Goal: Task Accomplishment & Management: Use online tool/utility

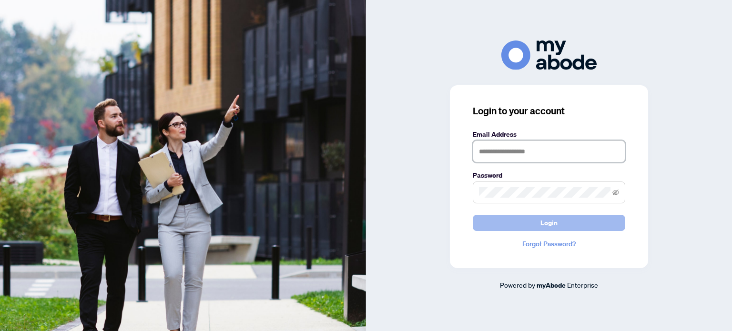
type input "**********"
click at [548, 227] on span "Login" at bounding box center [549, 222] width 17 height 15
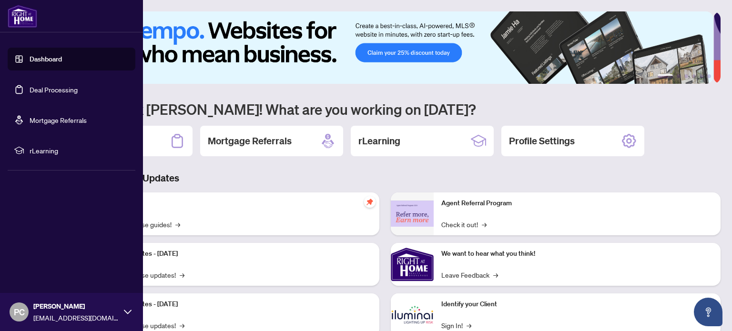
click at [63, 89] on link "Deal Processing" at bounding box center [54, 89] width 48 height 9
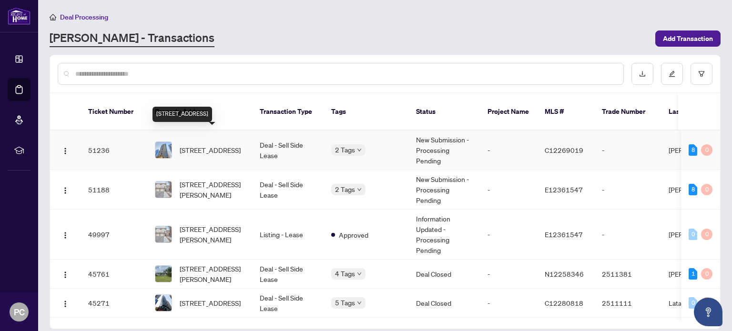
click at [215, 145] on span "[STREET_ADDRESS]" at bounding box center [210, 150] width 61 height 10
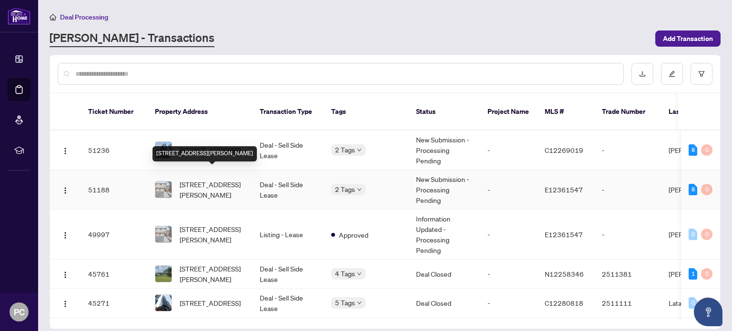
click at [215, 179] on span "[STREET_ADDRESS][PERSON_NAME]" at bounding box center [212, 189] width 65 height 21
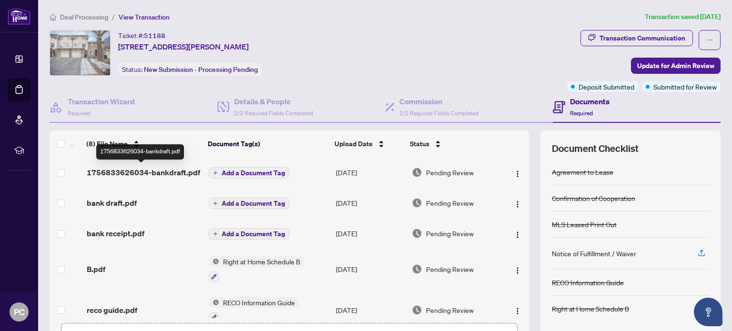
click at [181, 173] on span "1756833626034-bankdraft.pdf" at bounding box center [143, 172] width 113 height 11
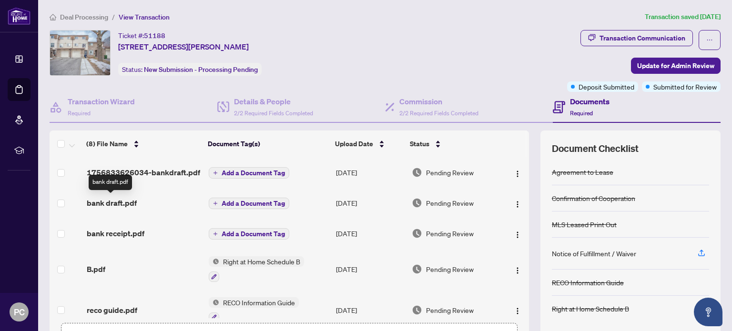
click at [114, 203] on span "bank draft.pdf" at bounding box center [112, 202] width 50 height 11
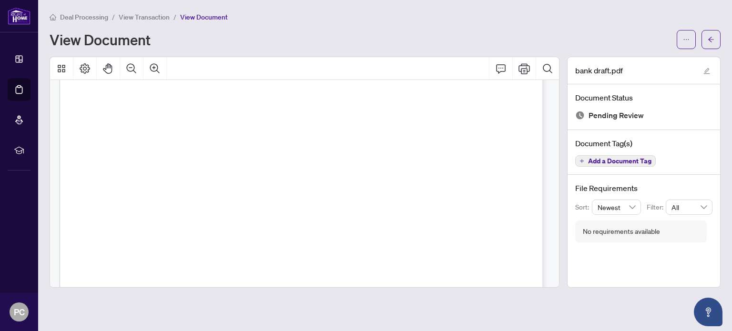
scroll to position [1103, 0]
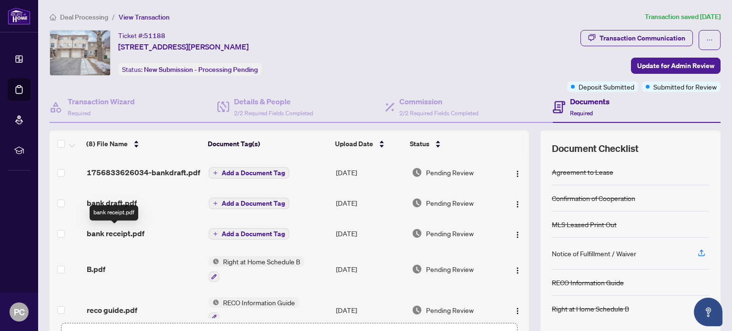
click at [129, 234] on span "bank receipt.pdf" at bounding box center [116, 233] width 58 height 11
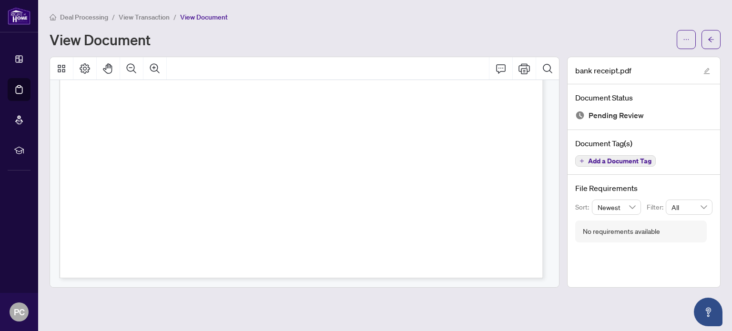
scroll to position [817, 0]
